Goal: Find specific page/section: Find specific page/section

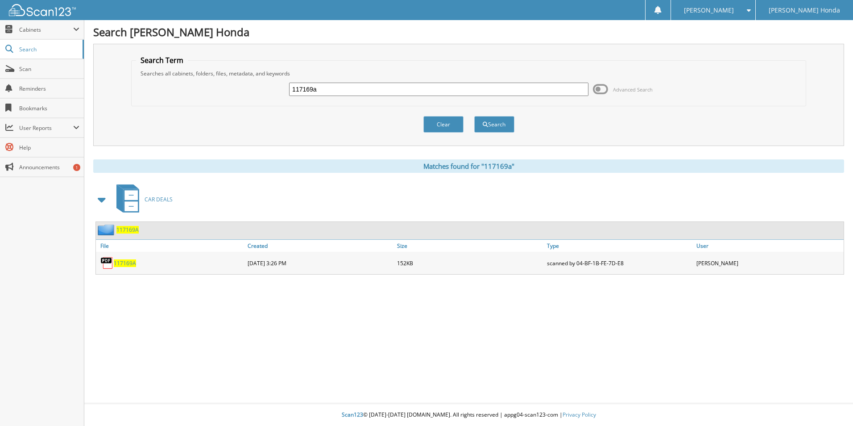
drag, startPoint x: 338, startPoint y: 95, endPoint x: 201, endPoint y: 92, distance: 136.6
click at [201, 92] on div "117169a Advanced Search" at bounding box center [469, 89] width 666 height 24
type input "222619"
click at [475, 116] on button "Search" at bounding box center [495, 124] width 40 height 17
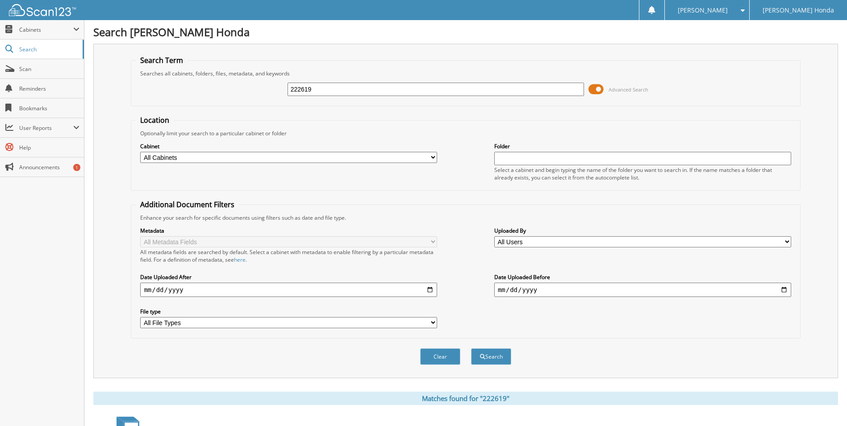
click at [594, 89] on span at bounding box center [595, 89] width 15 height 13
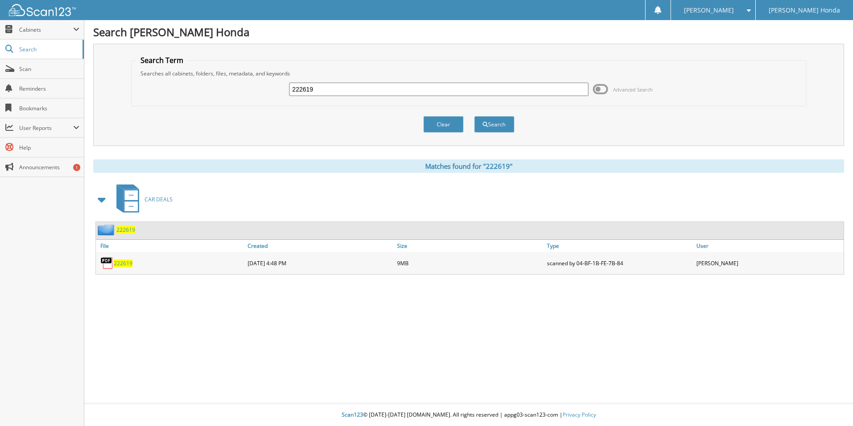
click at [124, 262] on span "222619" at bounding box center [123, 263] width 19 height 8
click at [333, 89] on input "222619" at bounding box center [439, 89] width 300 height 13
type input "2"
